Goal: Information Seeking & Learning: Find specific fact

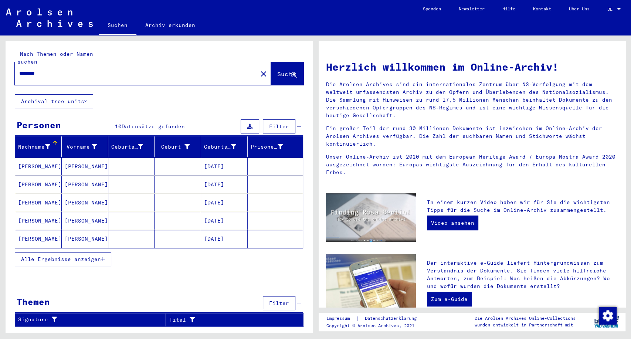
click at [97, 230] on mat-cell "[PERSON_NAME]" at bounding box center [85, 239] width 47 height 18
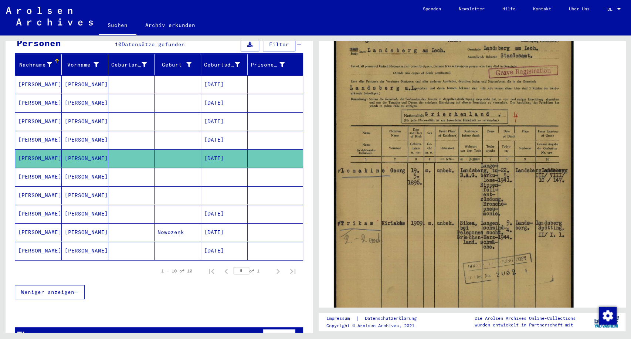
scroll to position [164, 0]
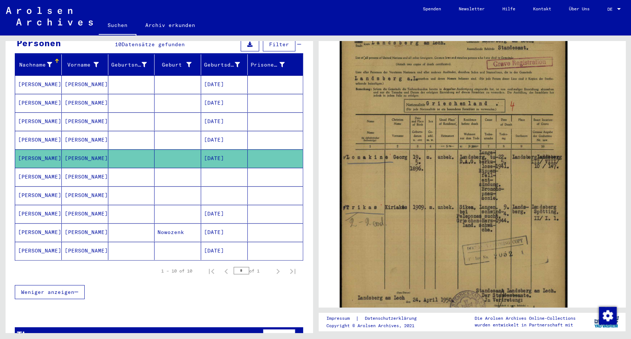
click at [74, 169] on mat-cell "[PERSON_NAME]" at bounding box center [85, 177] width 47 height 18
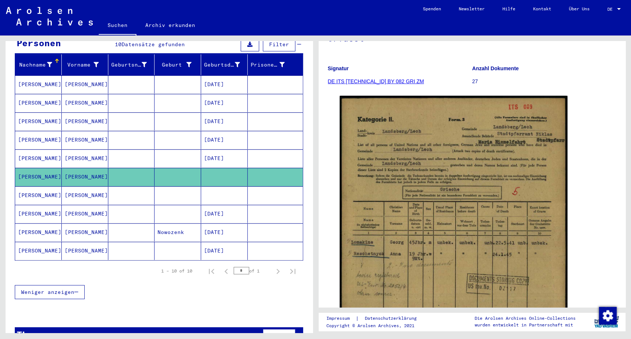
click at [92, 189] on mat-cell "[PERSON_NAME]" at bounding box center [85, 195] width 47 height 18
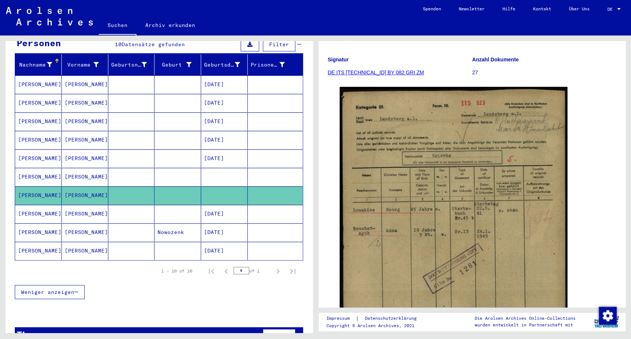
scroll to position [123, 0]
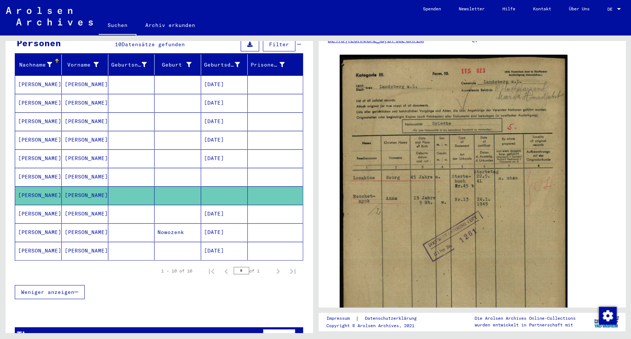
click at [173, 208] on mat-cell at bounding box center [177, 214] width 47 height 18
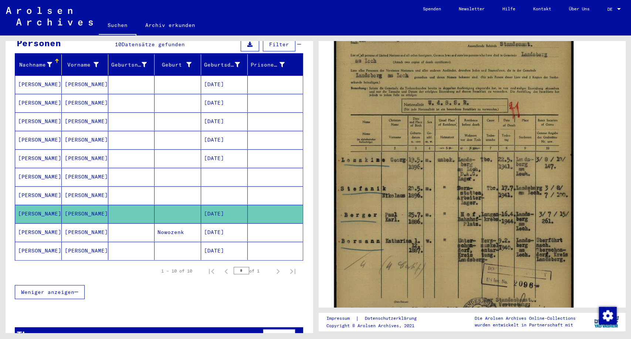
scroll to position [205, 0]
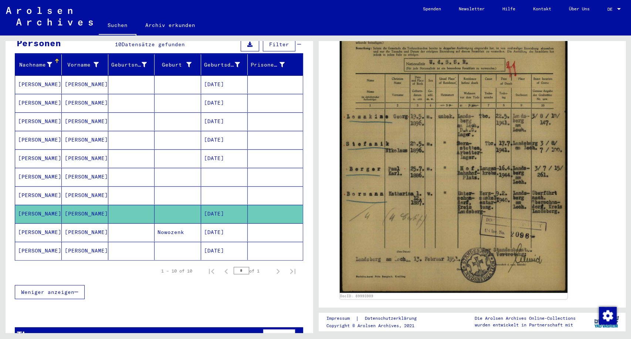
click at [154, 223] on mat-cell "Nowozenk" at bounding box center [177, 232] width 47 height 18
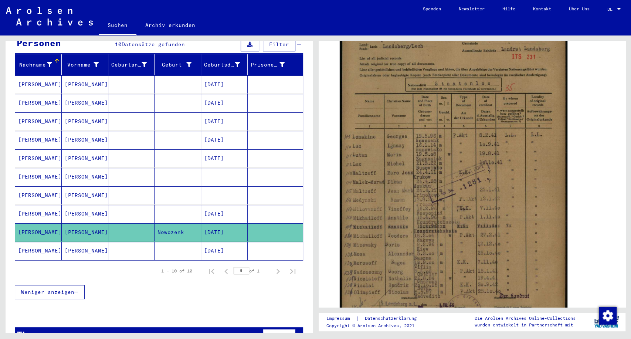
scroll to position [164, 0]
click at [183, 242] on mat-cell at bounding box center [177, 251] width 47 height 18
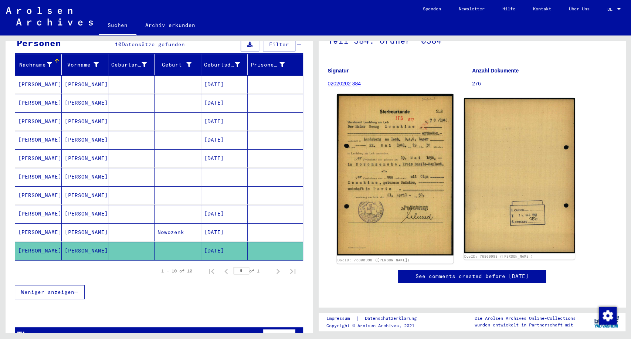
click at [386, 146] on img at bounding box center [394, 174] width 116 height 161
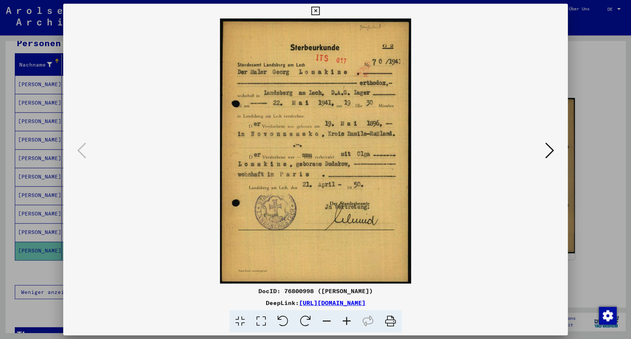
click at [477, 259] on img at bounding box center [315, 150] width 454 height 265
click at [602, 89] on div at bounding box center [315, 169] width 631 height 339
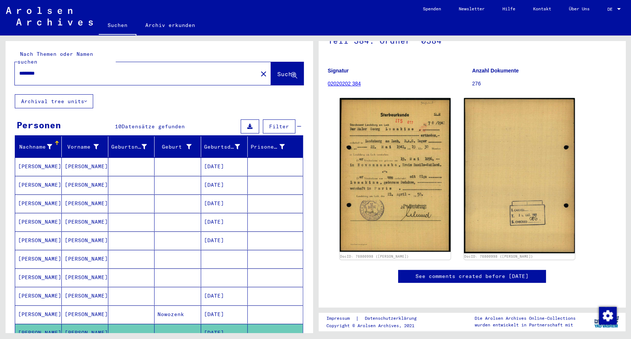
click at [35, 69] on input "********" at bounding box center [136, 73] width 234 height 8
click at [277, 70] on span "Suche" at bounding box center [286, 73] width 18 height 7
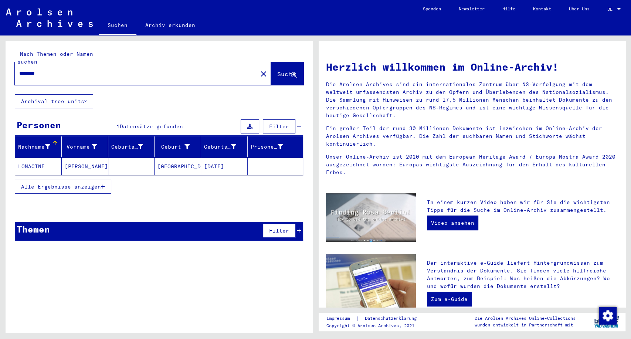
click at [203, 160] on mat-cell "[DATE]" at bounding box center [224, 166] width 47 height 18
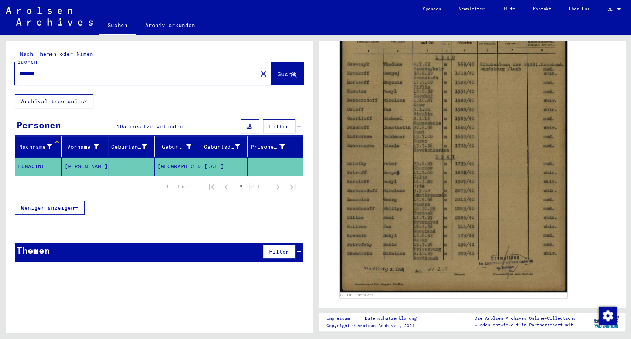
scroll to position [205, 0]
click at [44, 69] on input "********" at bounding box center [136, 73] width 234 height 8
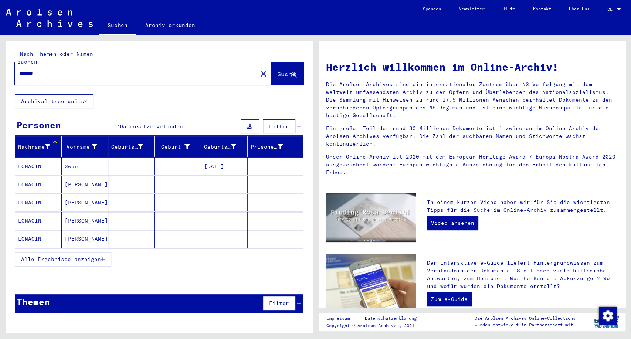
click at [92, 256] on span "Alle Ergebnisse anzeigen" at bounding box center [61, 259] width 80 height 7
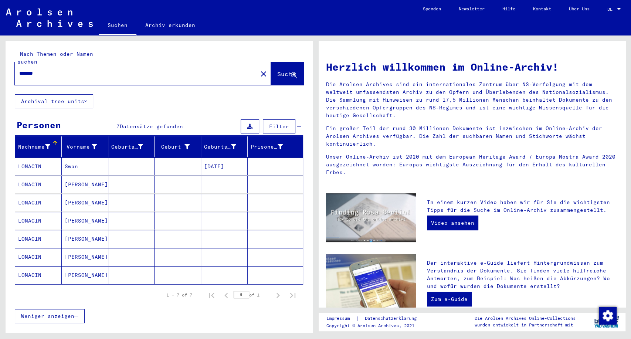
click at [32, 69] on input "*******" at bounding box center [133, 73] width 229 height 8
type input "*******"
click at [280, 70] on span "Suche" at bounding box center [286, 73] width 18 height 7
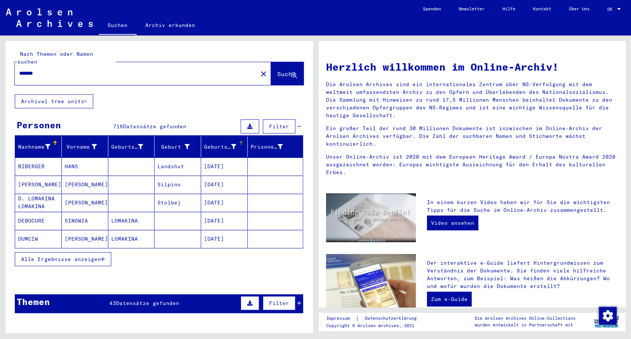
click at [219, 144] on mat-header-cell "Geburtsdatum" at bounding box center [224, 146] width 47 height 21
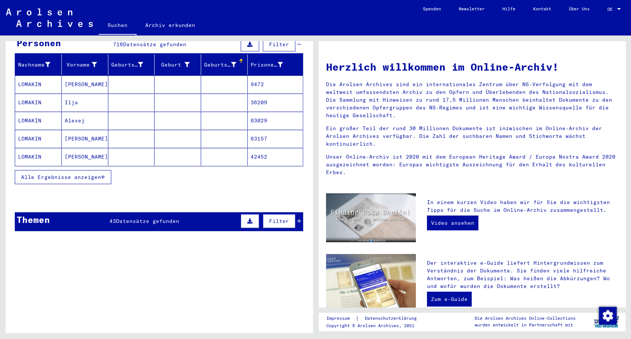
click at [92, 172] on button "Alle Ergebnisse anzeigen" at bounding box center [63, 177] width 96 height 14
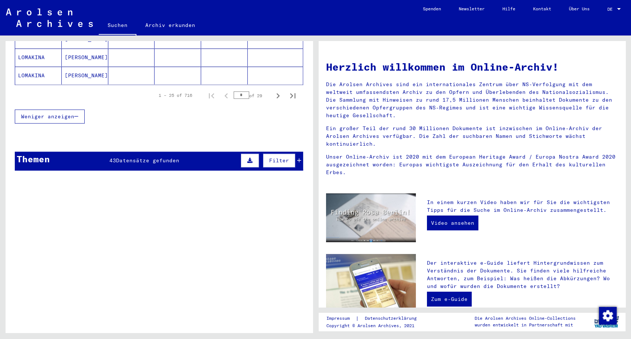
scroll to position [511, 0]
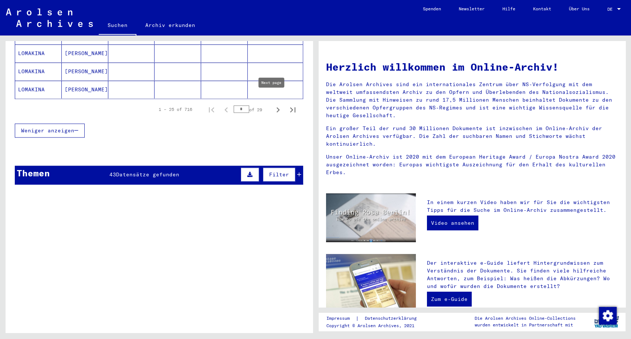
click at [273, 105] on icon "Next page" at bounding box center [278, 110] width 10 height 10
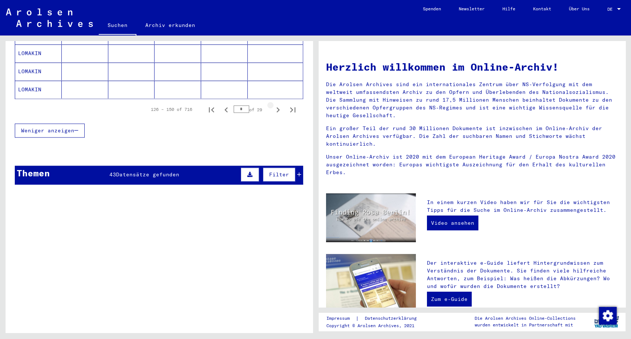
click at [273, 105] on icon "Next page" at bounding box center [278, 110] width 10 height 10
type input "*"
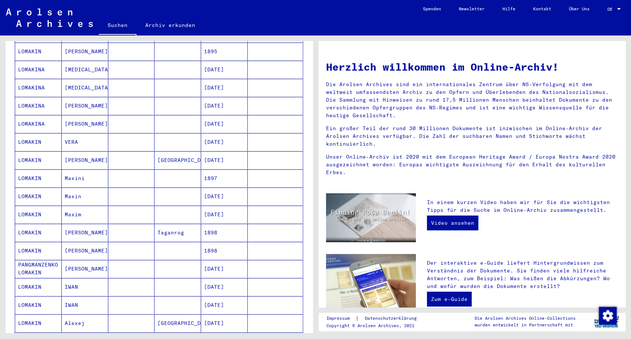
scroll to position [306, 0]
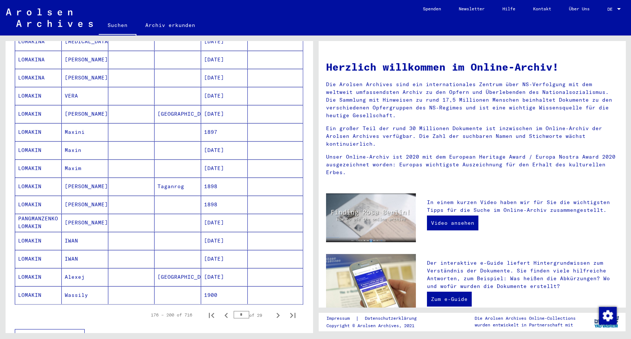
click at [209, 195] on mat-cell "1898" at bounding box center [224, 204] width 47 height 18
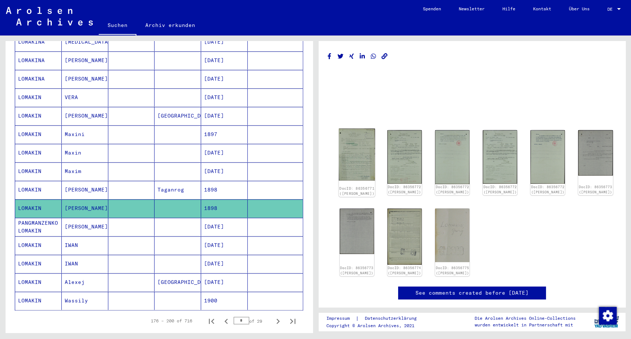
click at [354, 151] on img at bounding box center [356, 155] width 36 height 52
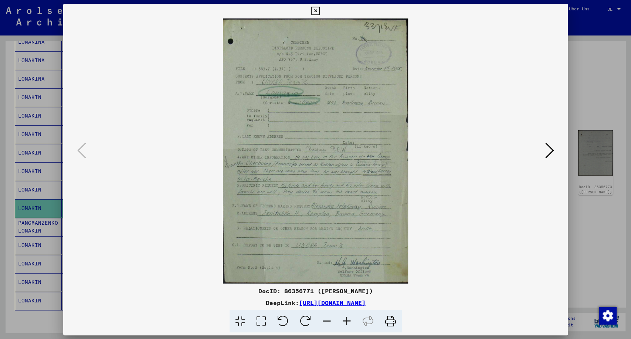
click at [553, 149] on icon at bounding box center [548, 150] width 9 height 18
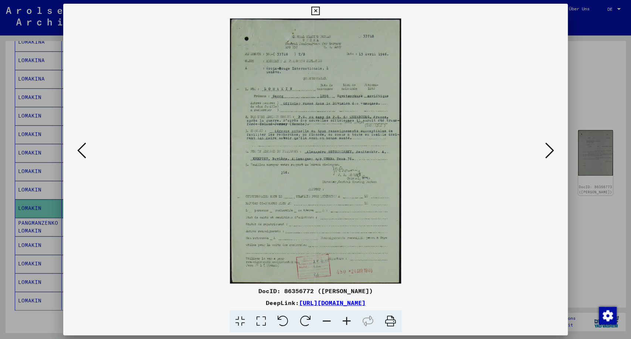
click at [553, 149] on icon at bounding box center [548, 150] width 9 height 18
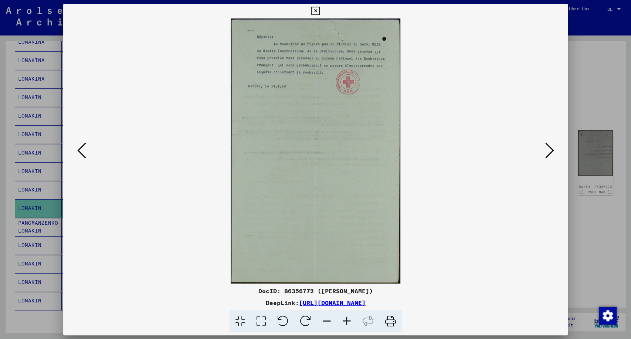
click at [553, 149] on icon at bounding box center [548, 150] width 9 height 18
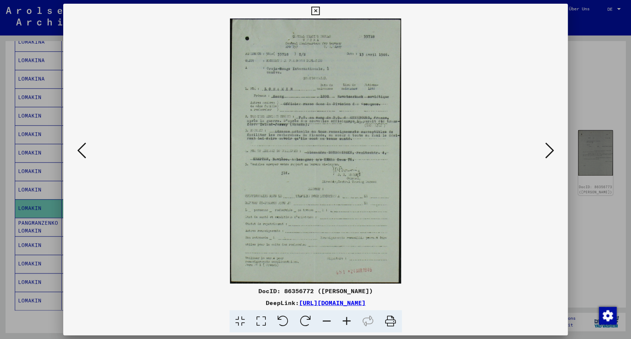
click at [553, 149] on icon at bounding box center [548, 150] width 9 height 18
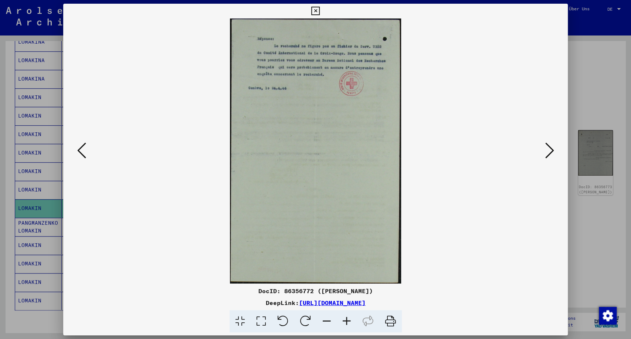
click at [553, 149] on icon at bounding box center [548, 150] width 9 height 18
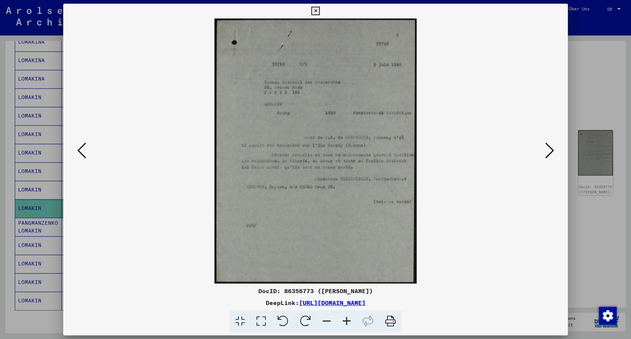
click at [630, 206] on div at bounding box center [315, 169] width 631 height 339
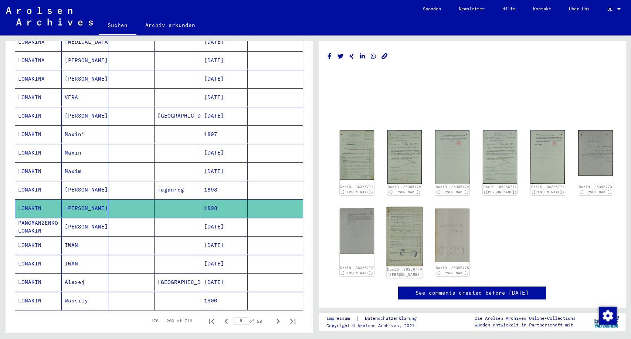
click at [387, 240] on img at bounding box center [404, 235] width 36 height 59
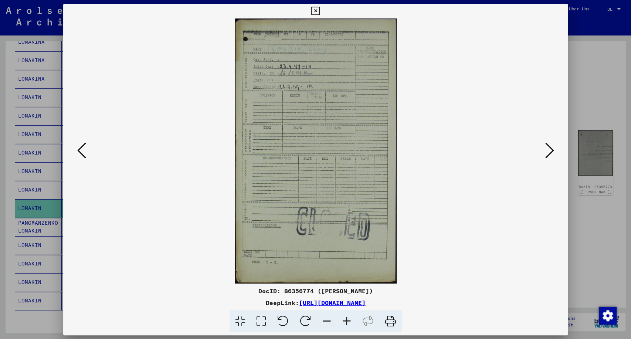
click at [543, 158] on button at bounding box center [548, 150] width 13 height 21
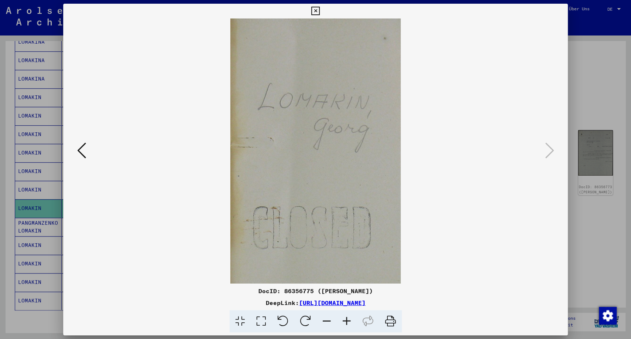
click at [625, 82] on div at bounding box center [315, 169] width 631 height 339
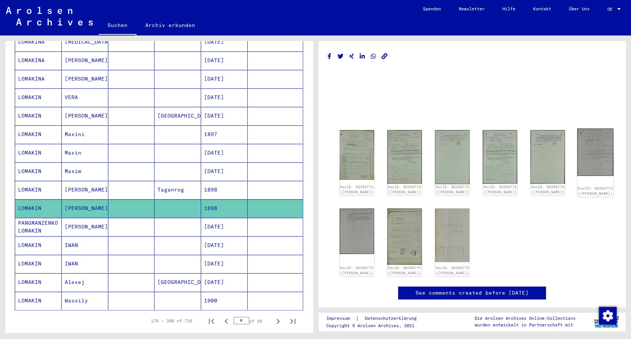
click at [581, 159] on img at bounding box center [595, 152] width 36 height 47
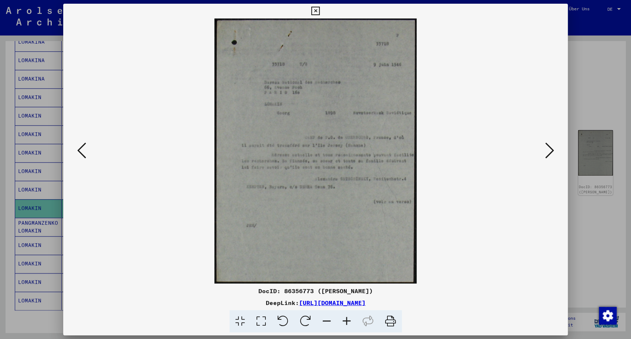
click at [589, 57] on div at bounding box center [315, 169] width 631 height 339
